Goal: Communication & Community: Answer question/provide support

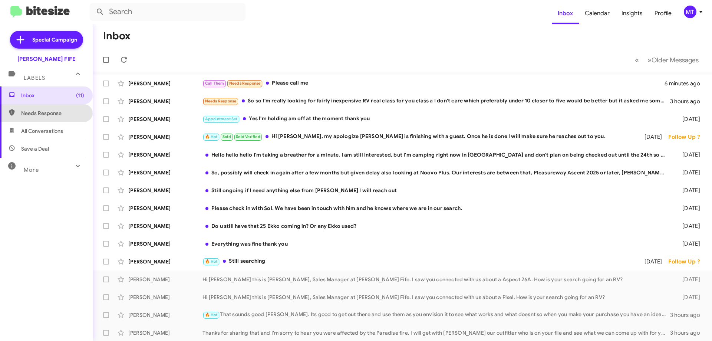
click at [52, 115] on span "Needs Response" at bounding box center [52, 112] width 63 height 7
type input "in:needs-response"
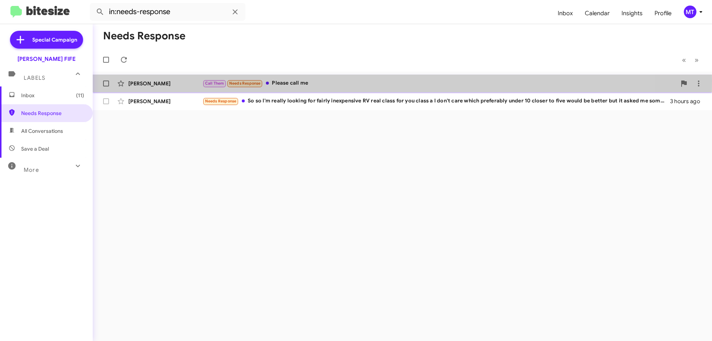
click at [165, 81] on div "[PERSON_NAME]" at bounding box center [165, 83] width 74 height 7
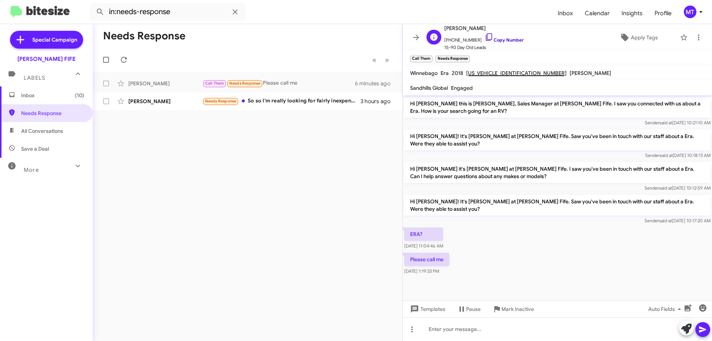
click at [502, 42] on link "Copy Number" at bounding box center [504, 40] width 39 height 6
click at [522, 251] on div "Please call me [DATE] 1:19:33 PM" at bounding box center [557, 263] width 309 height 25
click at [492, 251] on div "Please call me [DATE] 1:19:33 PM" at bounding box center [557, 263] width 309 height 25
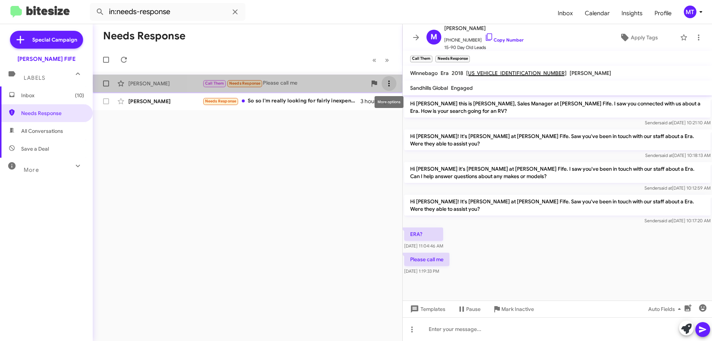
click at [388, 83] on icon at bounding box center [389, 83] width 9 height 9
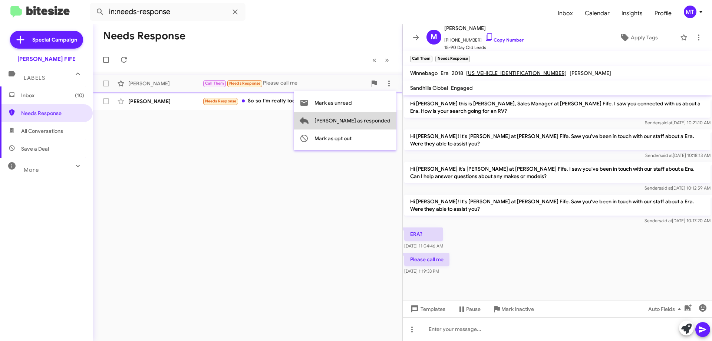
click at [377, 122] on span "[PERSON_NAME] as responded" at bounding box center [352, 121] width 76 height 18
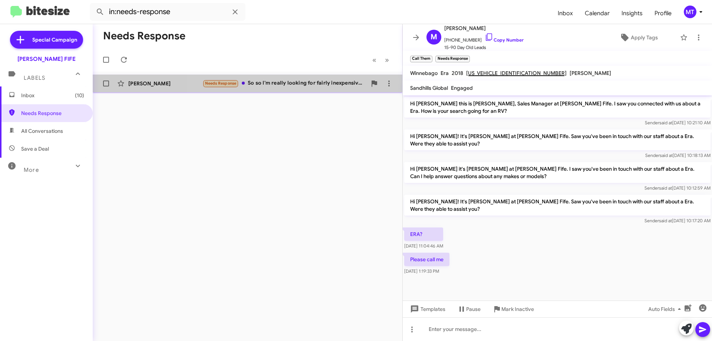
click at [349, 81] on div "Needs Response So so I'm really looking for fairly inexpensive RV real class fo…" at bounding box center [284, 83] width 164 height 9
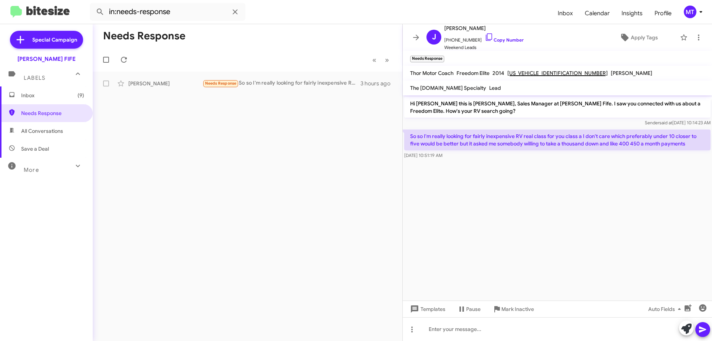
click at [605, 138] on p "So so I'm really looking for fairly inexpensive RV real class for you class a I…" at bounding box center [557, 139] width 306 height 21
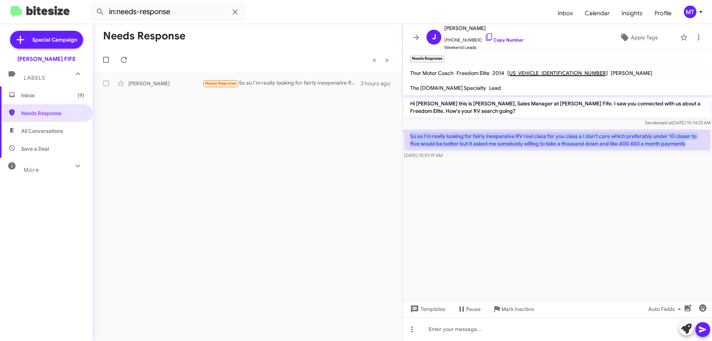
click at [605, 138] on p "So so I'm really looking for fairly inexpensive RV real class for you class a I…" at bounding box center [557, 139] width 306 height 21
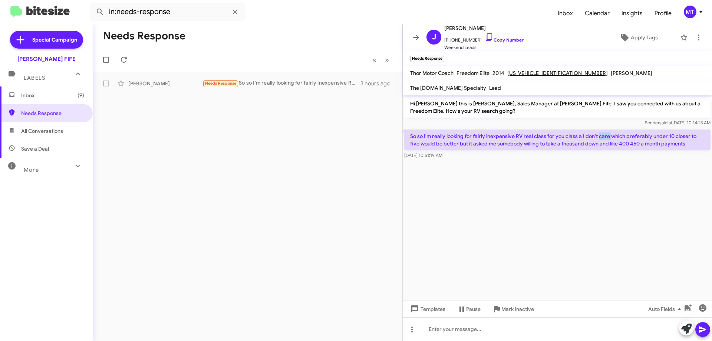
click at [605, 138] on p "So so I'm really looking for fairly inexpensive RV real class for you class a I…" at bounding box center [557, 139] width 306 height 21
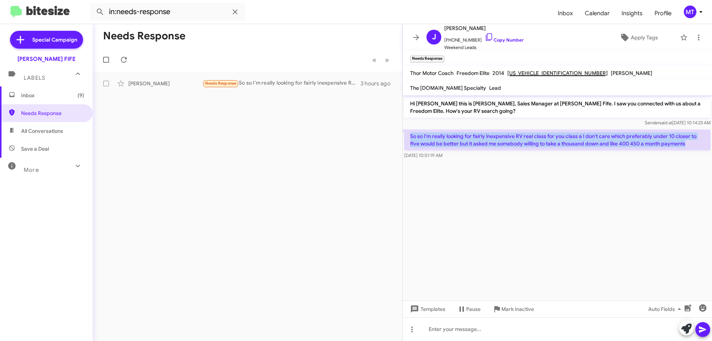
click at [605, 138] on p "So so I'm really looking for fairly inexpensive RV real class for you class a I…" at bounding box center [557, 139] width 306 height 21
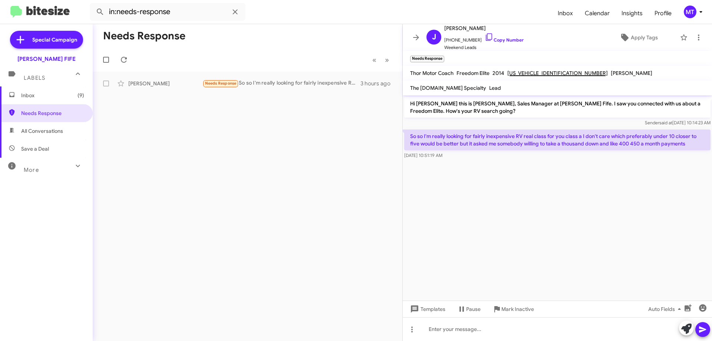
click at [566, 151] on div "So so I'm really looking for fairly inexpensive RV real class for you class a I…" at bounding box center [557, 144] width 306 height 30
click at [502, 39] on link "Copy Number" at bounding box center [504, 40] width 39 height 6
